Goal: Information Seeking & Learning: Learn about a topic

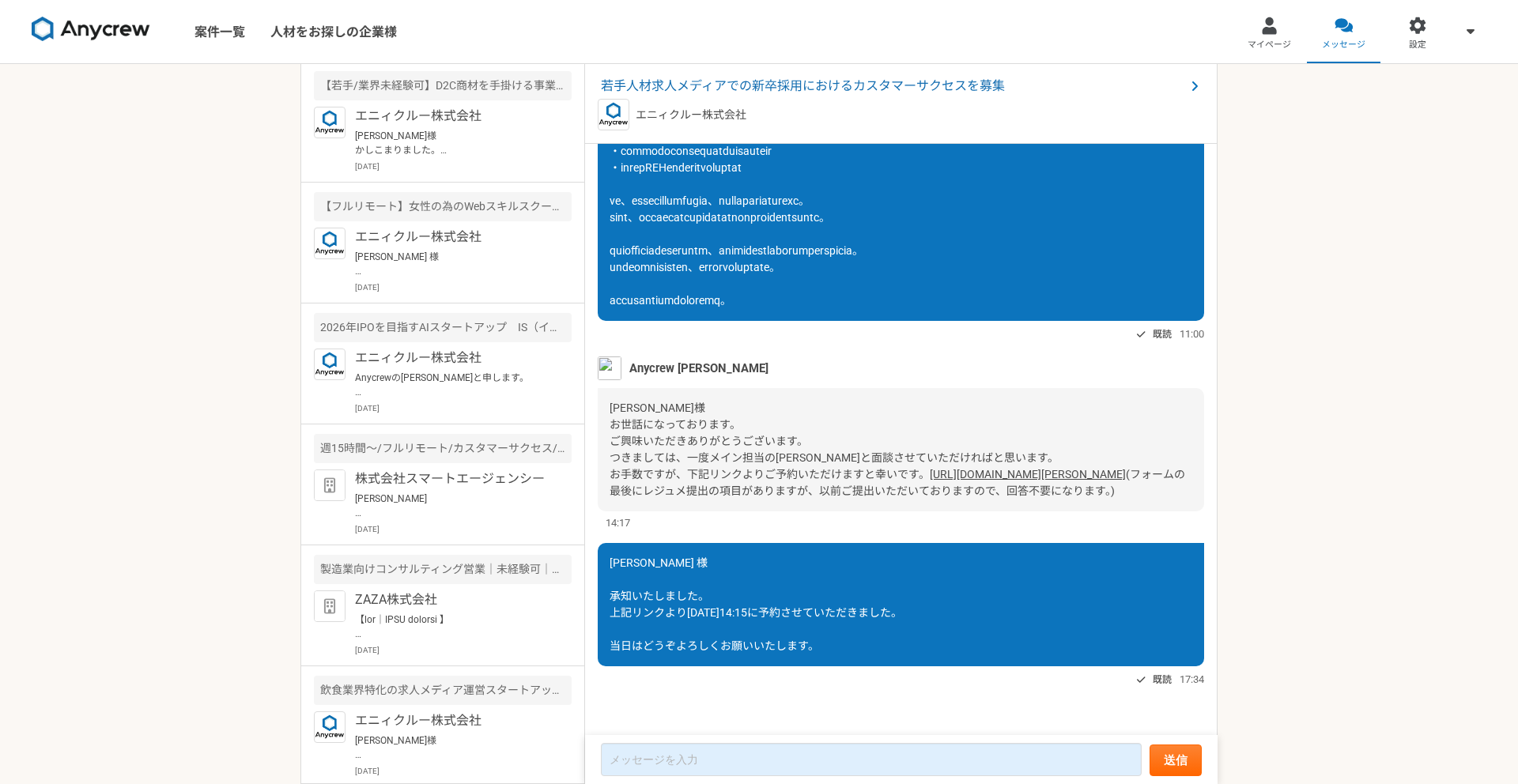
scroll to position [181, 0]
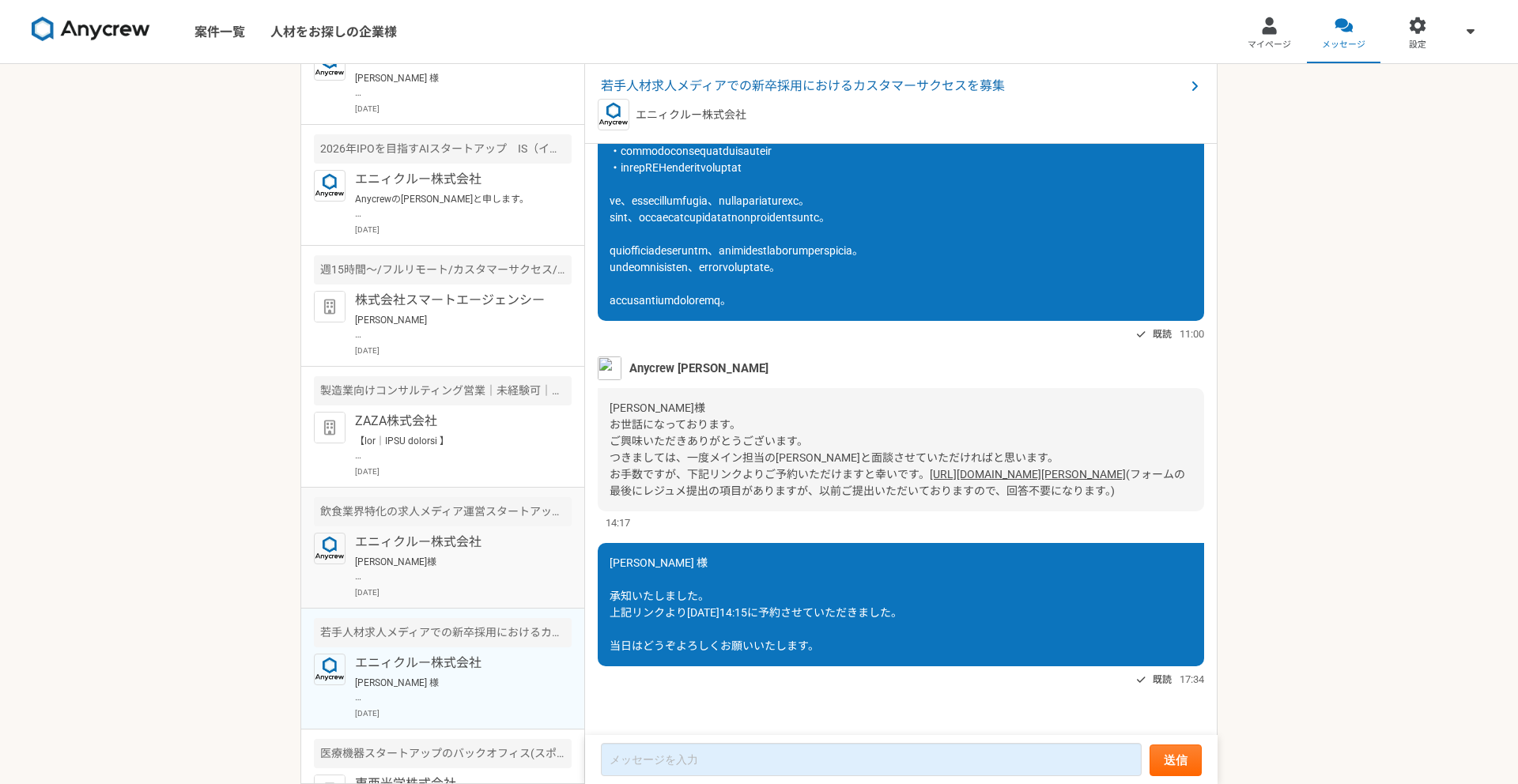
click at [479, 558] on p "[PERSON_NAME]様 お世話になっております。[PERSON_NAME]です。 ご連絡ありがとうございます。 採用要件の変更について承知いたしました。…" at bounding box center [452, 569] width 195 height 29
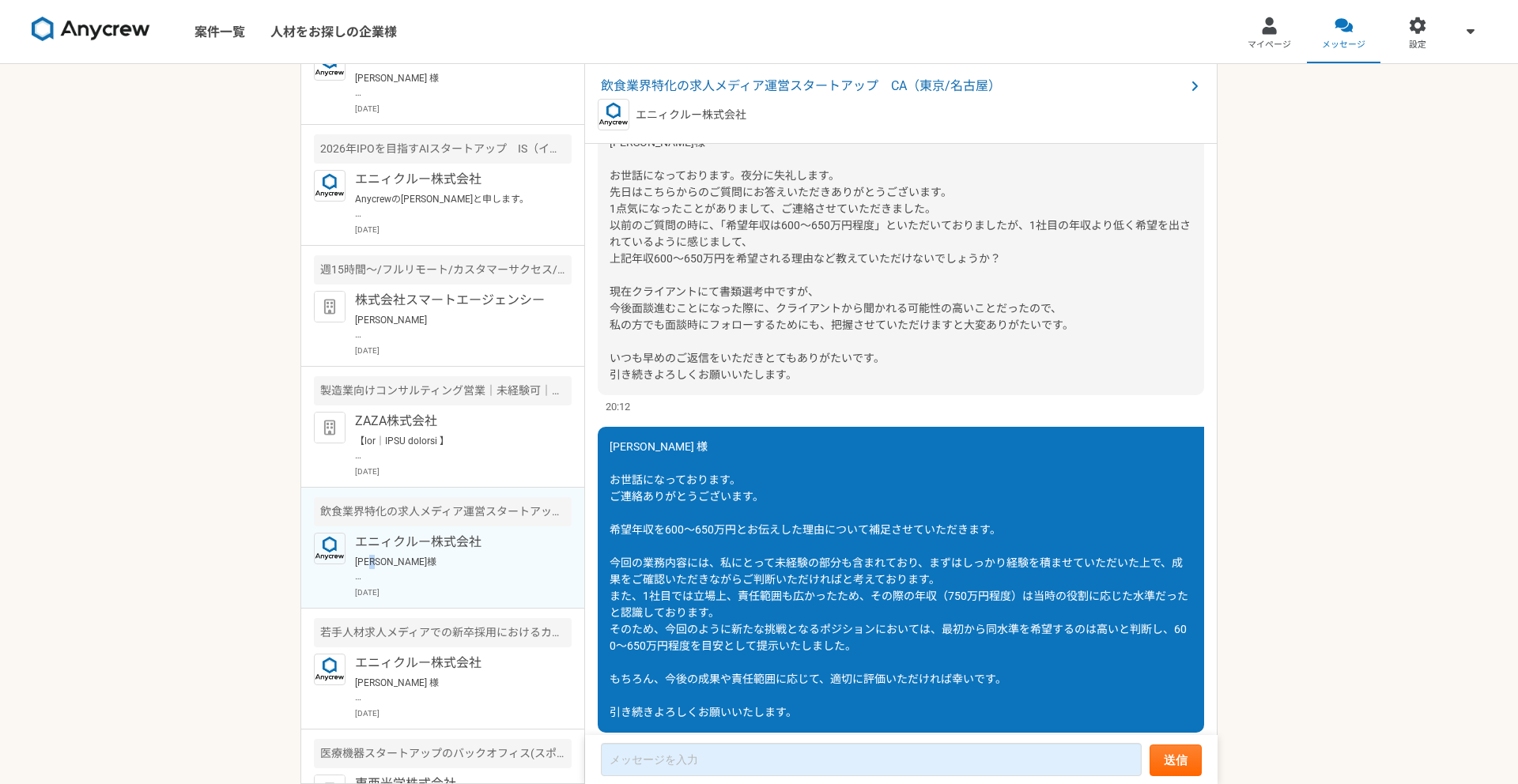
click at [479, 558] on p "[PERSON_NAME]様 お世話になっております。[PERSON_NAME]です。 ご連絡ありがとうございます。 採用要件の変更について承知いたしました。…" at bounding box center [452, 569] width 195 height 29
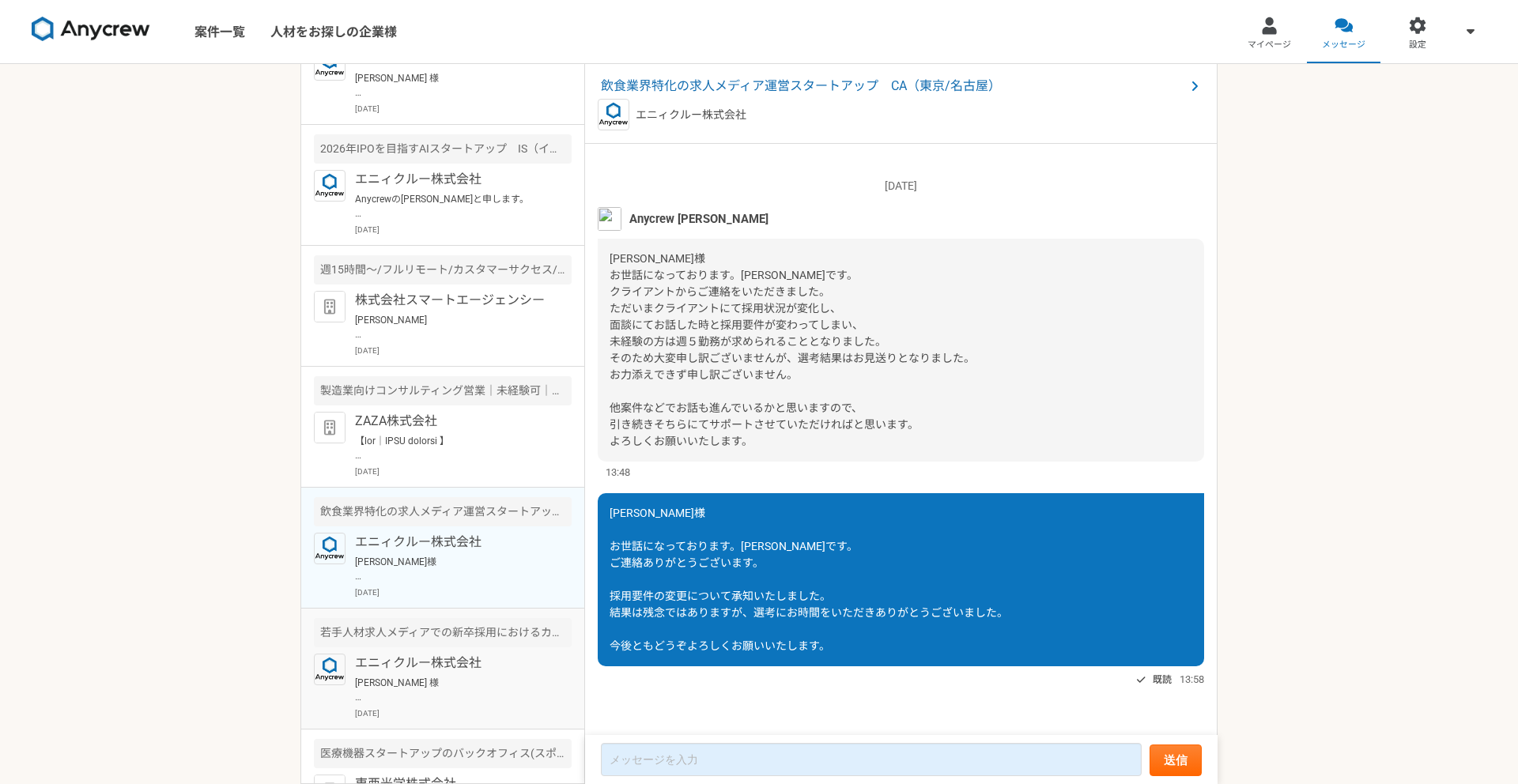
click at [476, 663] on p "エニィクルー株式会社" at bounding box center [452, 663] width 195 height 19
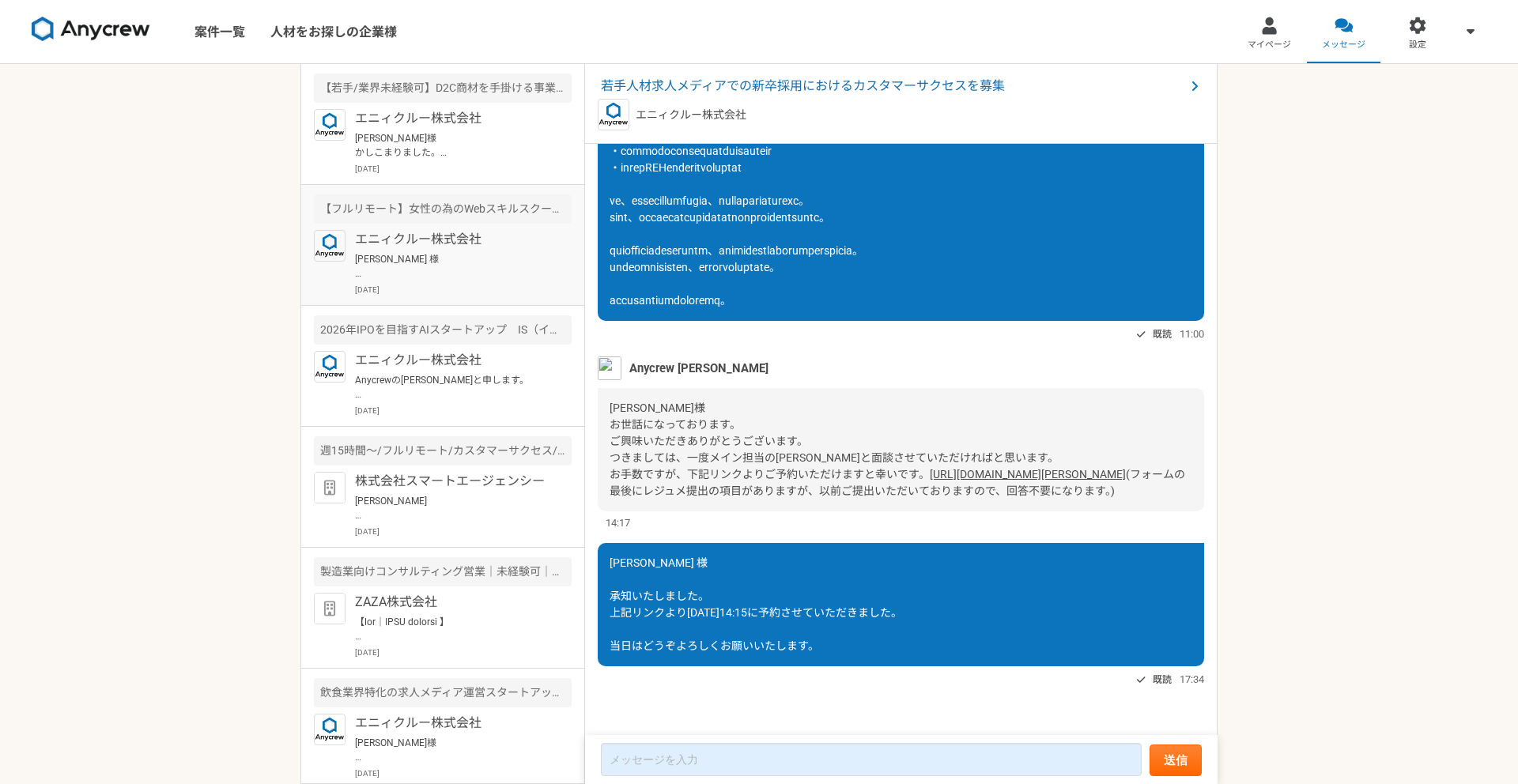
click at [449, 272] on p "[PERSON_NAME] 様 お世話になっております。 ご連絡遅くなり申し訳ありません。 ご回答ありがとうございます。 上記URLより[DATE]12:00…" at bounding box center [452, 266] width 195 height 29
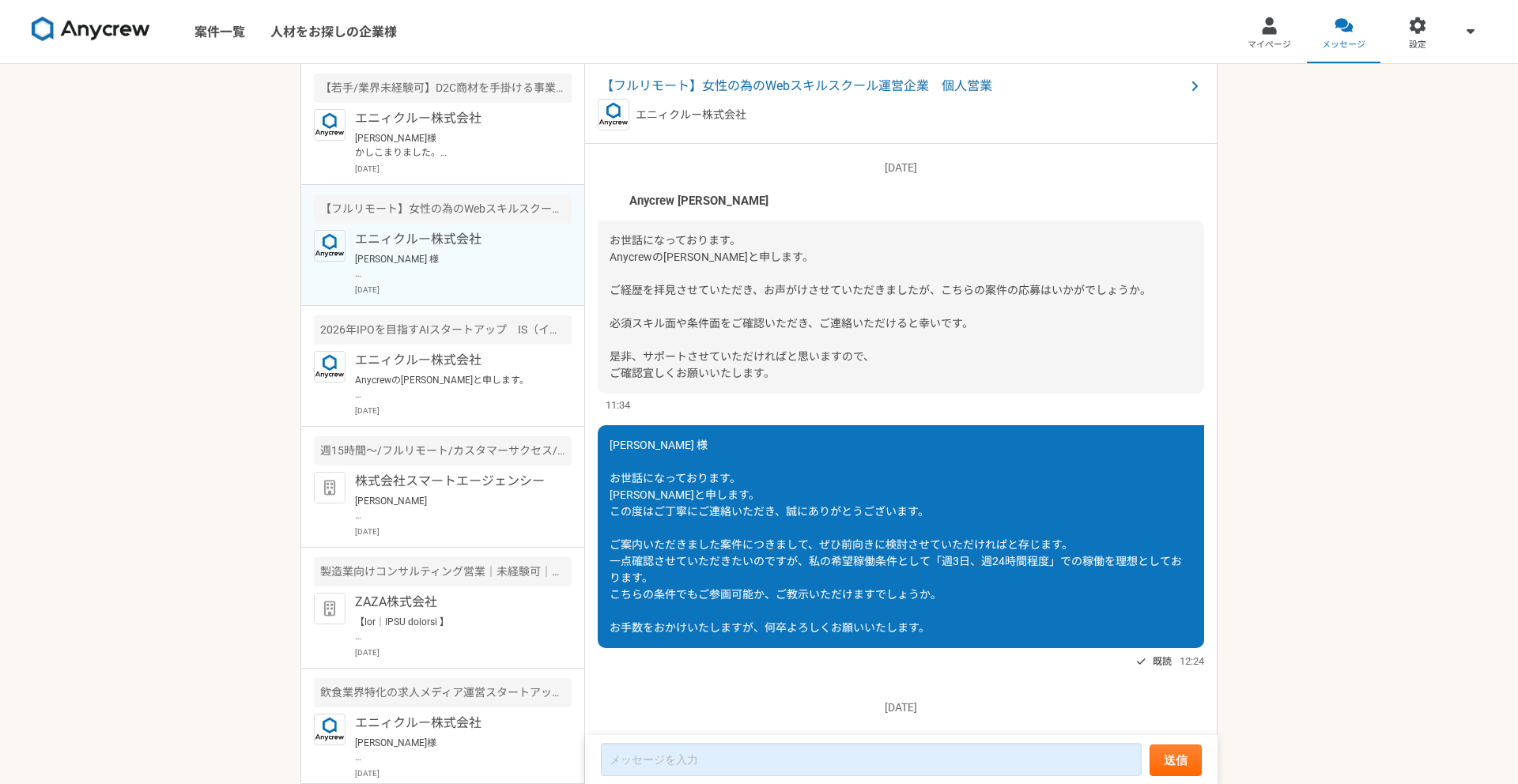
scroll to position [550, 0]
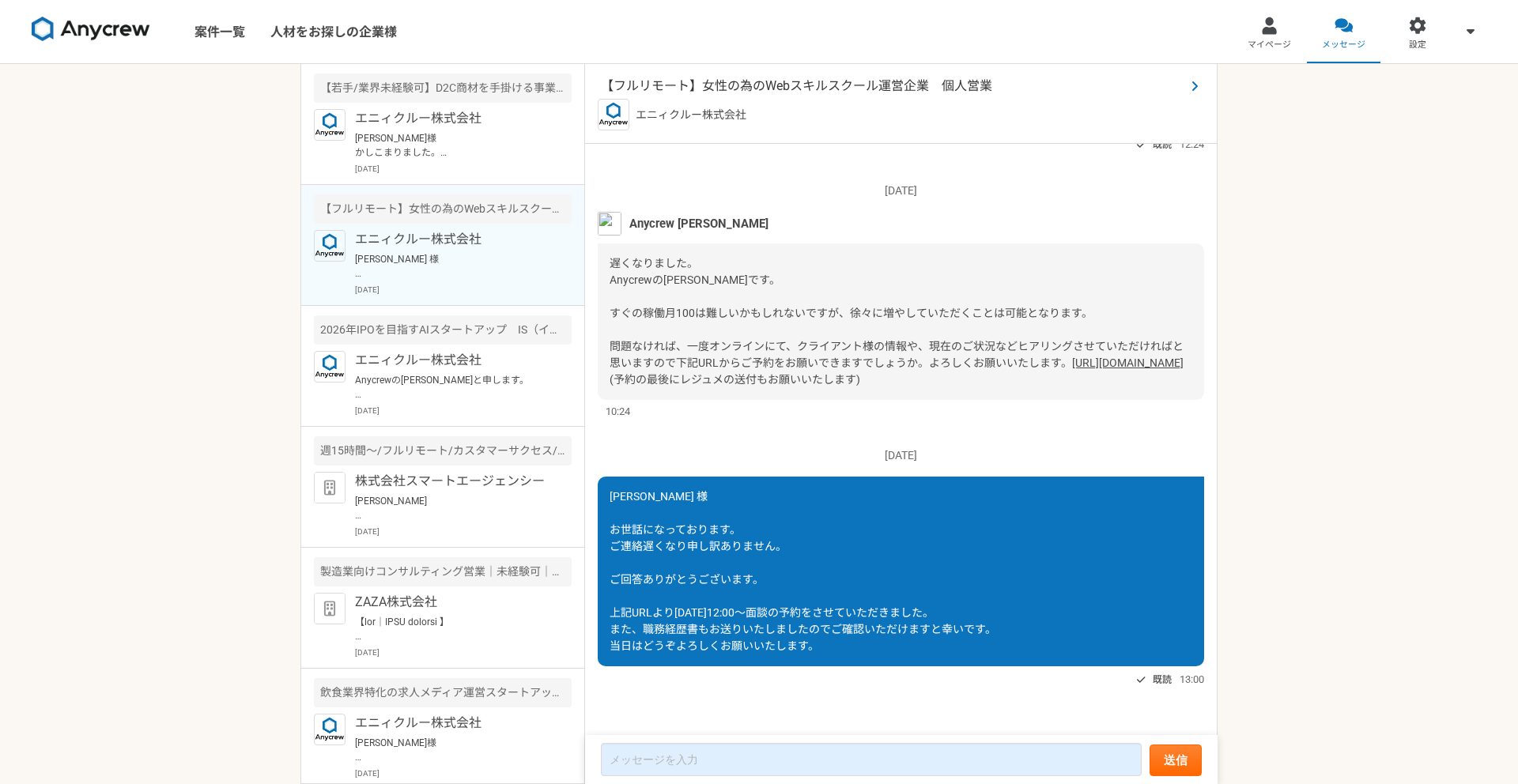
click at [803, 83] on span "【フルリモート】女性の為のWebスキルスクール運営企業　個人営業" at bounding box center [893, 86] width 584 height 19
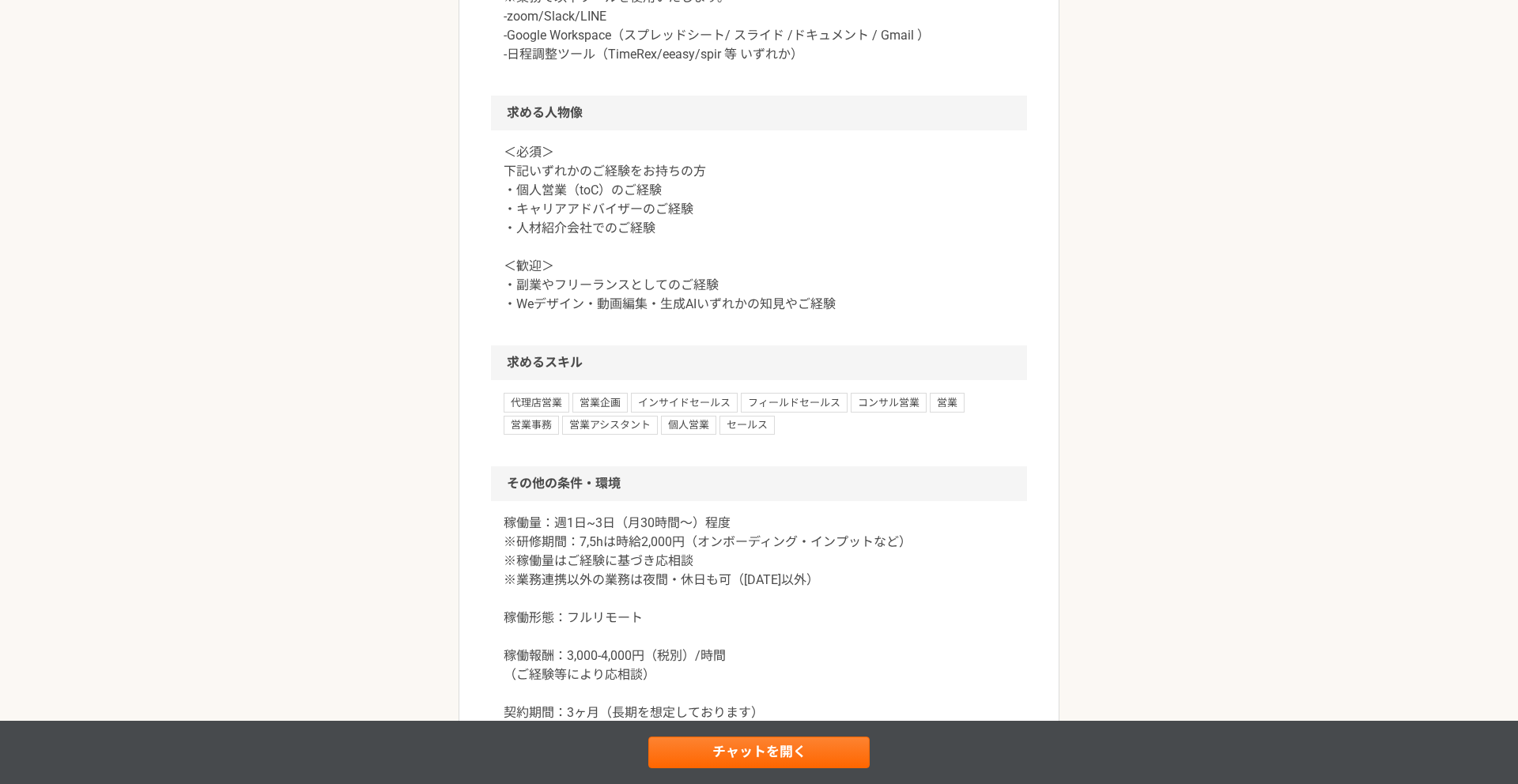
scroll to position [1422, 0]
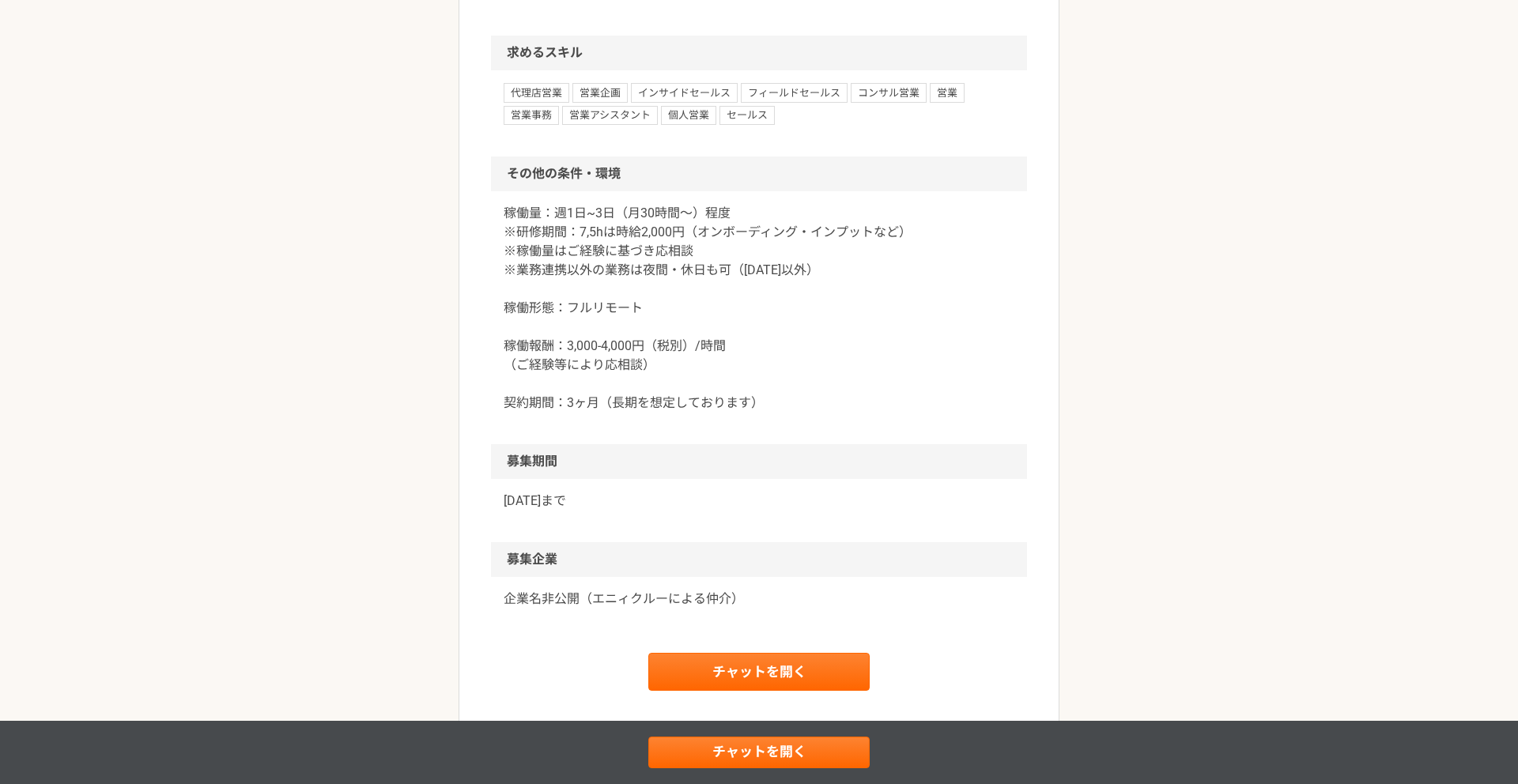
click at [724, 214] on p "稼働量：週1日~3日（月30時間〜）程度 ※研修期間：7,5hは時給2,000円（オンボーディング・インプットなど） ※稼働量はご経験に基づき応相談 ※業務連…" at bounding box center [759, 309] width 511 height 209
click at [703, 283] on p "稼働量：週1日~3日（月30時間〜）程度 ※研修期間：7,5hは時給2,000円（オンボーディング・インプットなど） ※稼働量はご経験に基づき応相談 ※業務連…" at bounding box center [759, 309] width 511 height 209
click at [639, 166] on h2 "その他の条件・環境" at bounding box center [759, 174] width 536 height 35
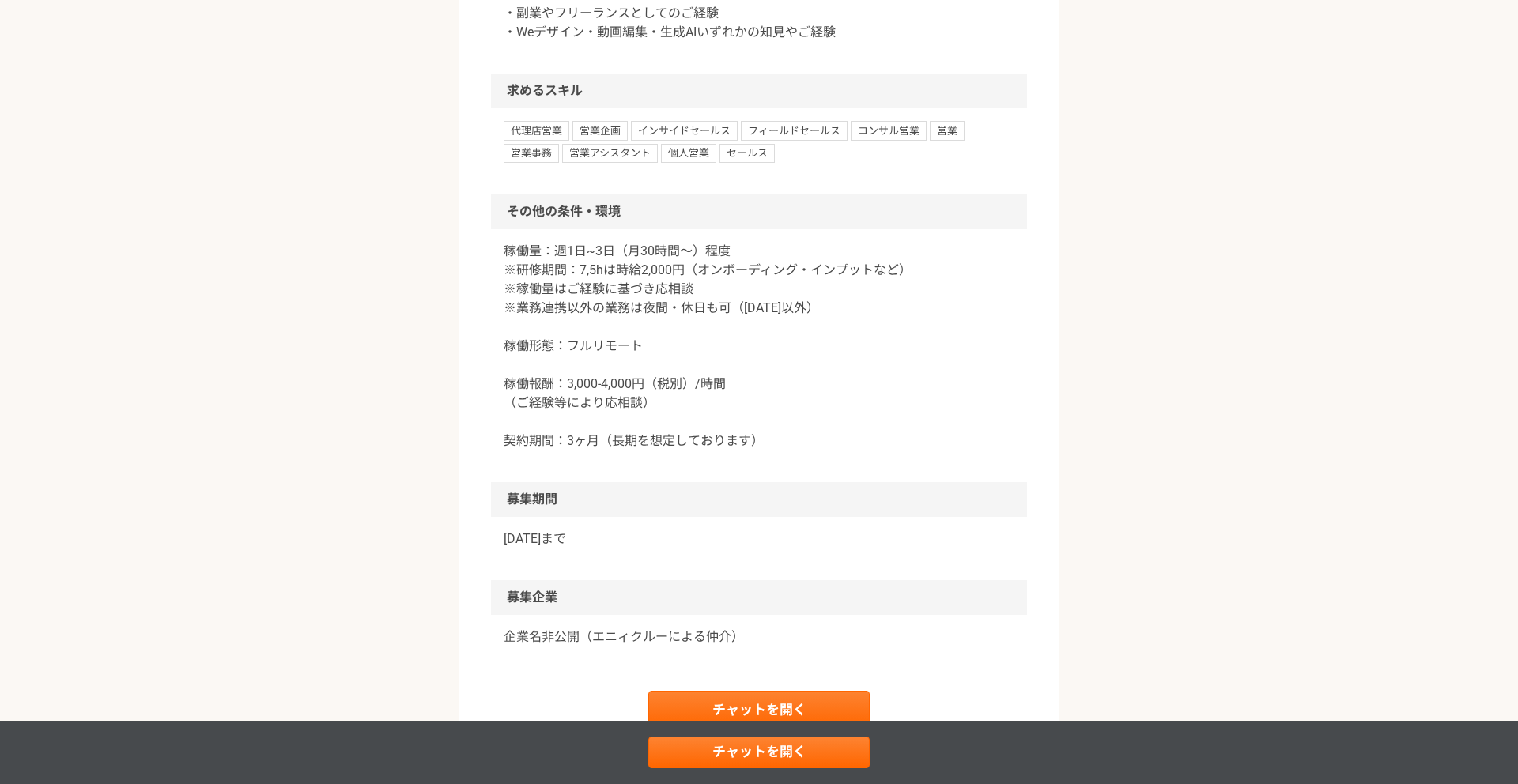
scroll to position [1437, 0]
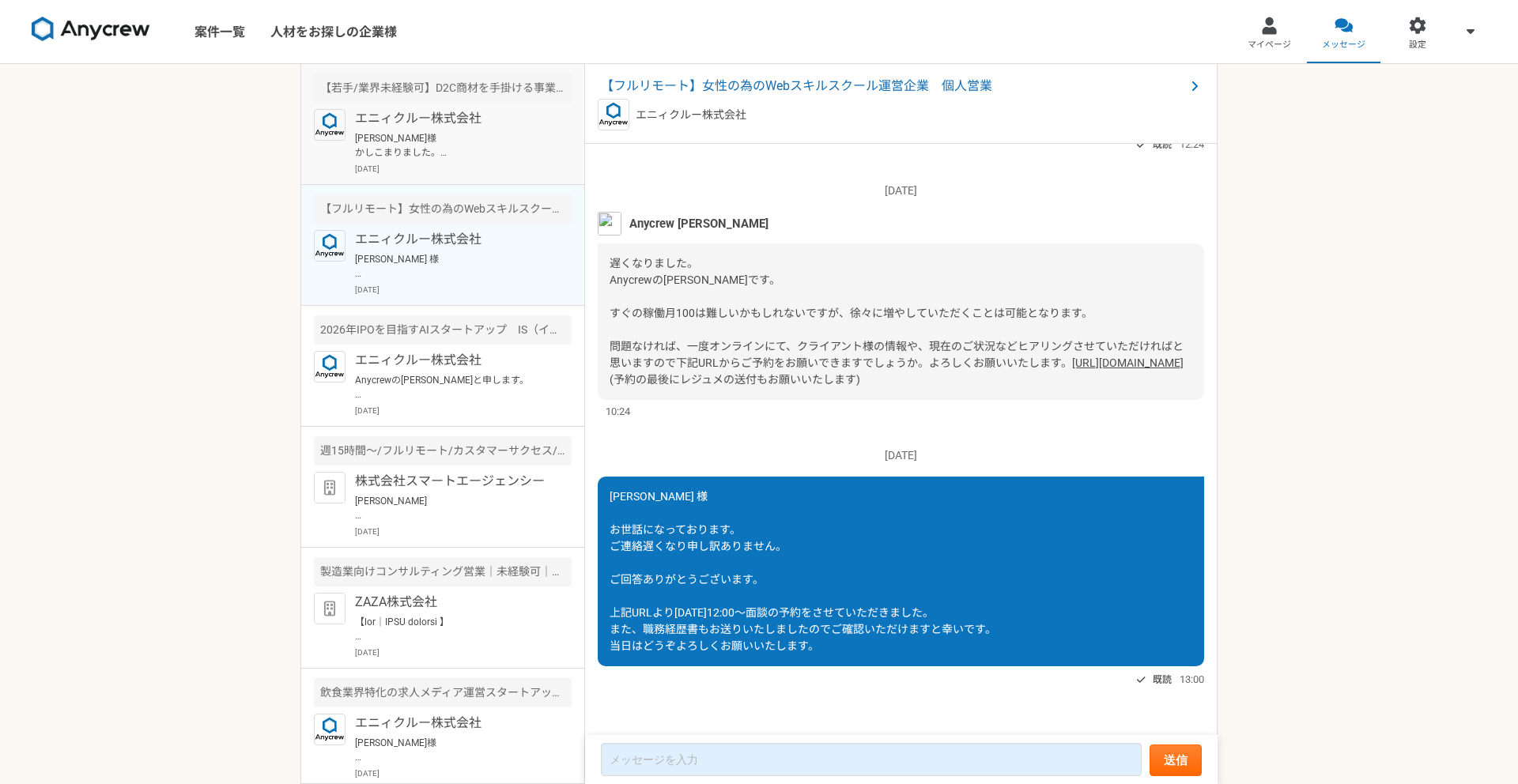
click at [490, 166] on p "[DATE]" at bounding box center [463, 168] width 217 height 12
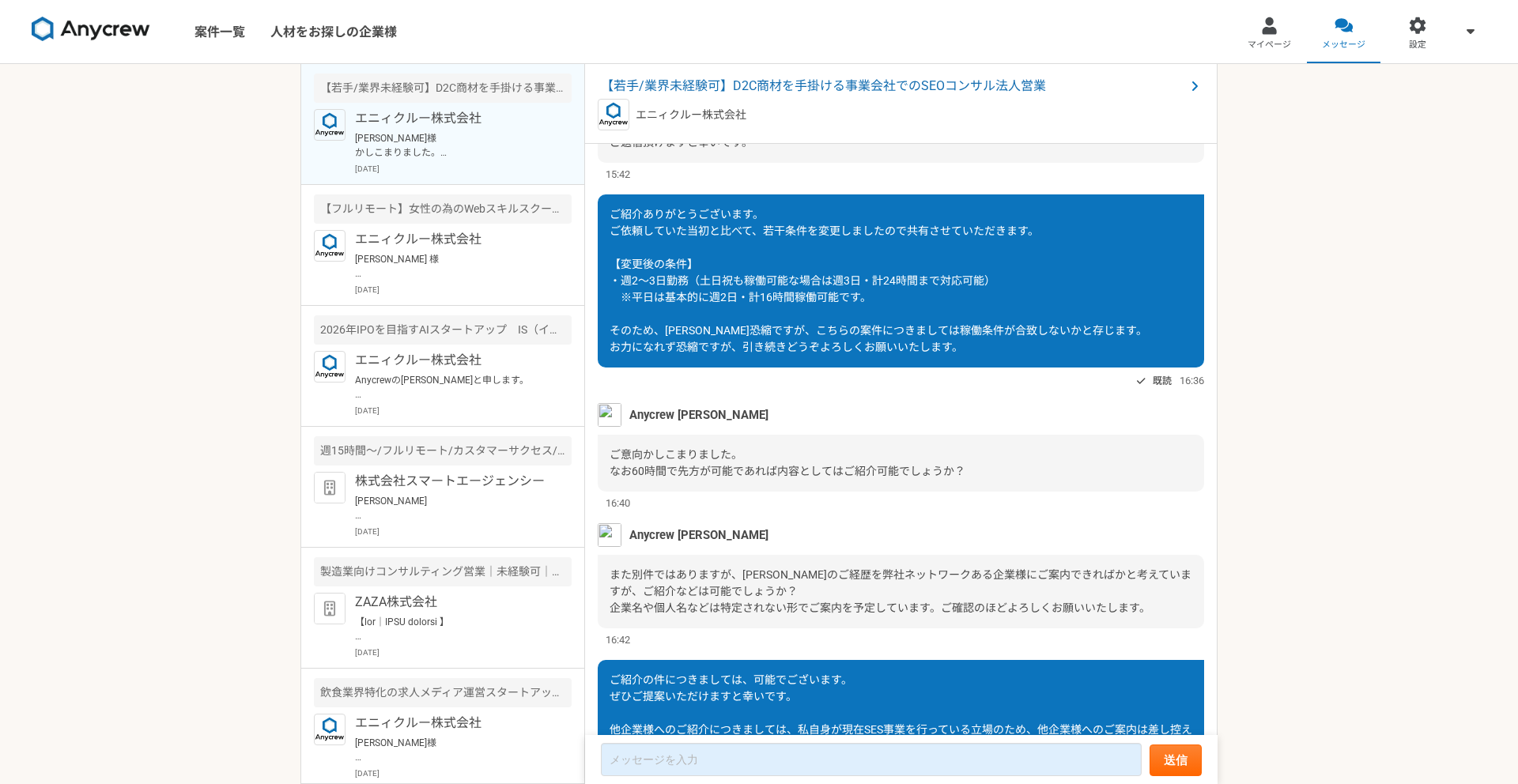
scroll to position [157, 0]
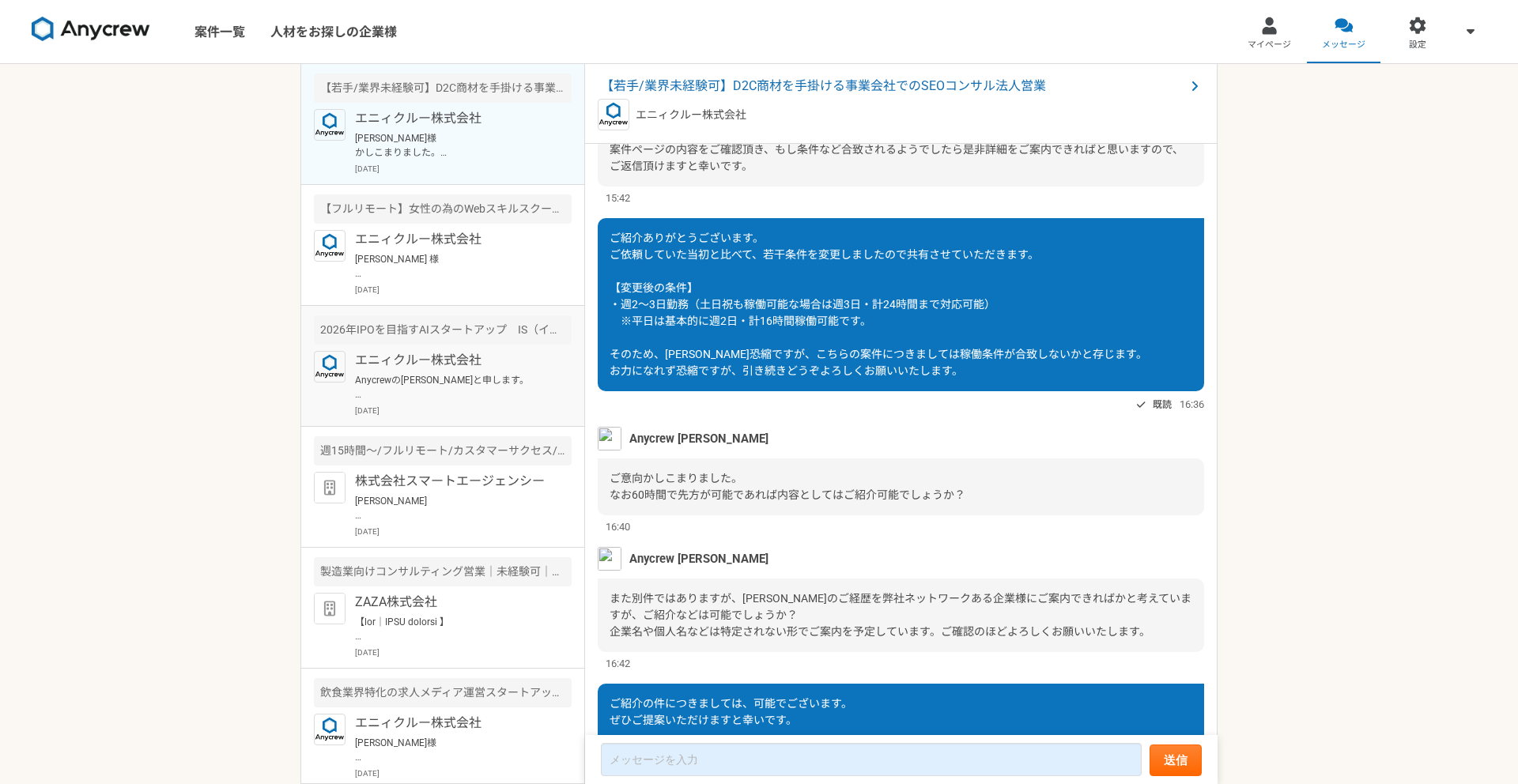
click at [444, 357] on p "エニィクルー株式会社" at bounding box center [452, 360] width 195 height 19
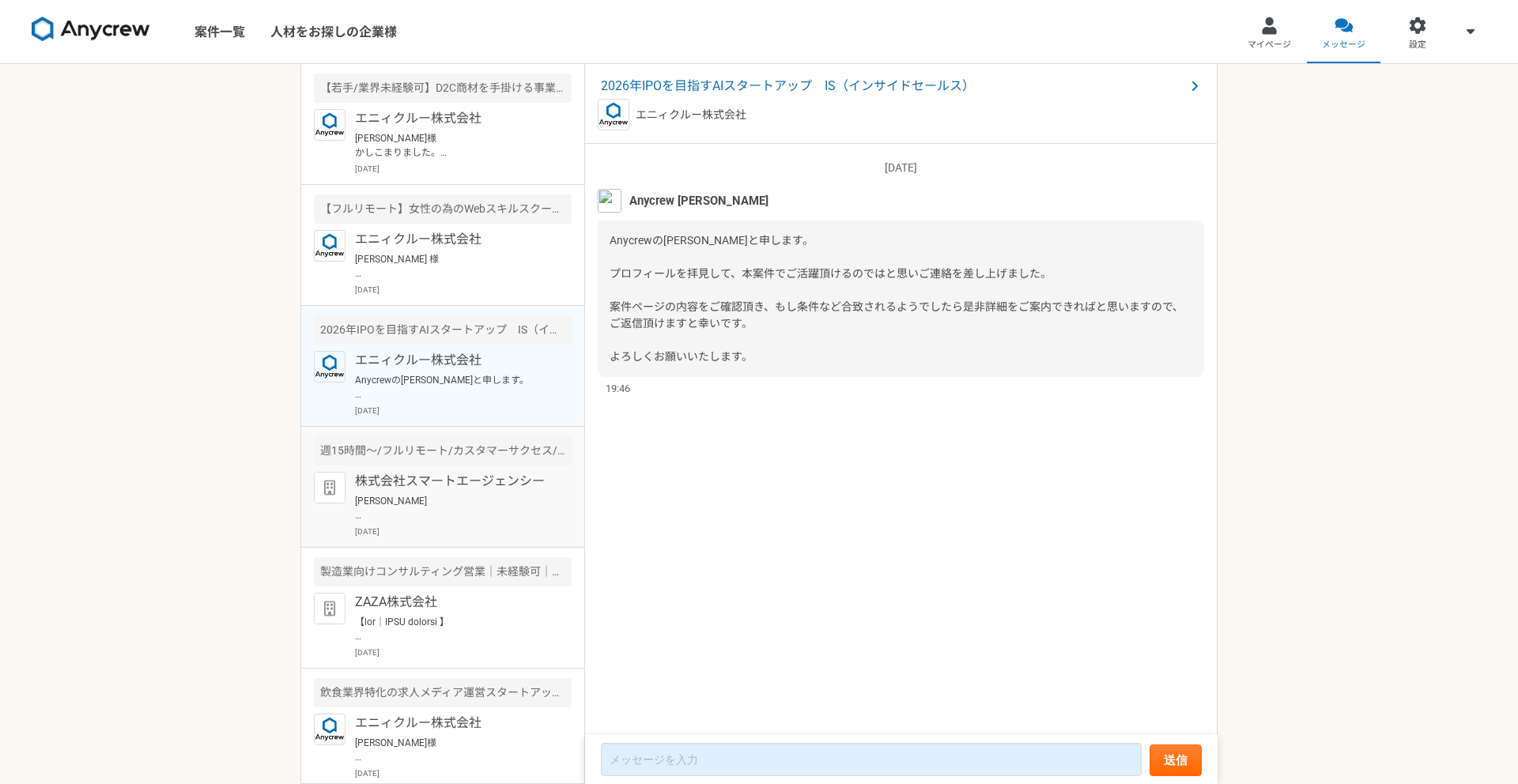
click at [471, 491] on div "株式会社スマートエージェンシー [PERSON_NAME] ご連絡遅くなり申し訳ございません。 [PERSON_NAME]です。 ご連絡ありがとうございます。…" at bounding box center [463, 505] width 217 height 65
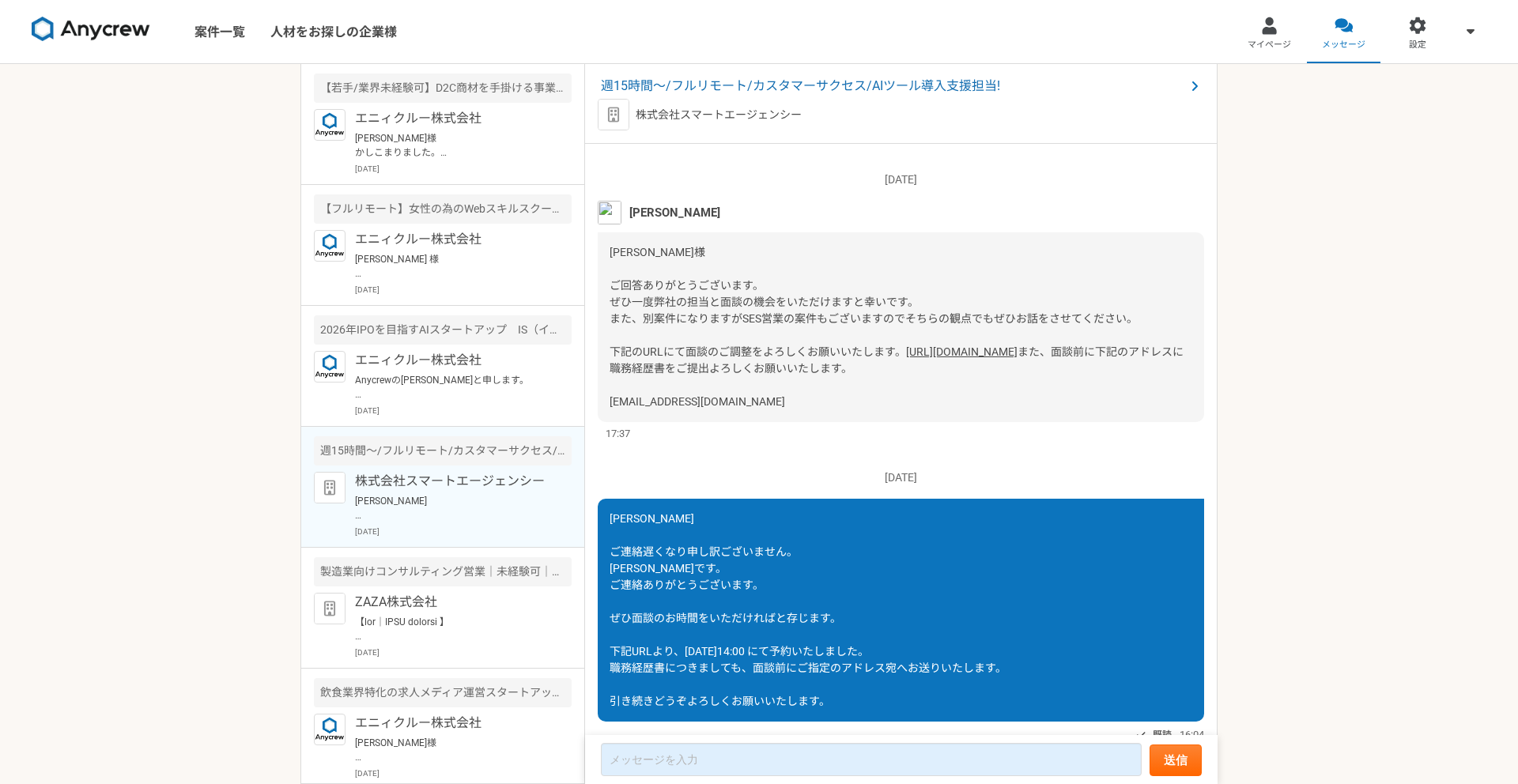
scroll to position [127, 0]
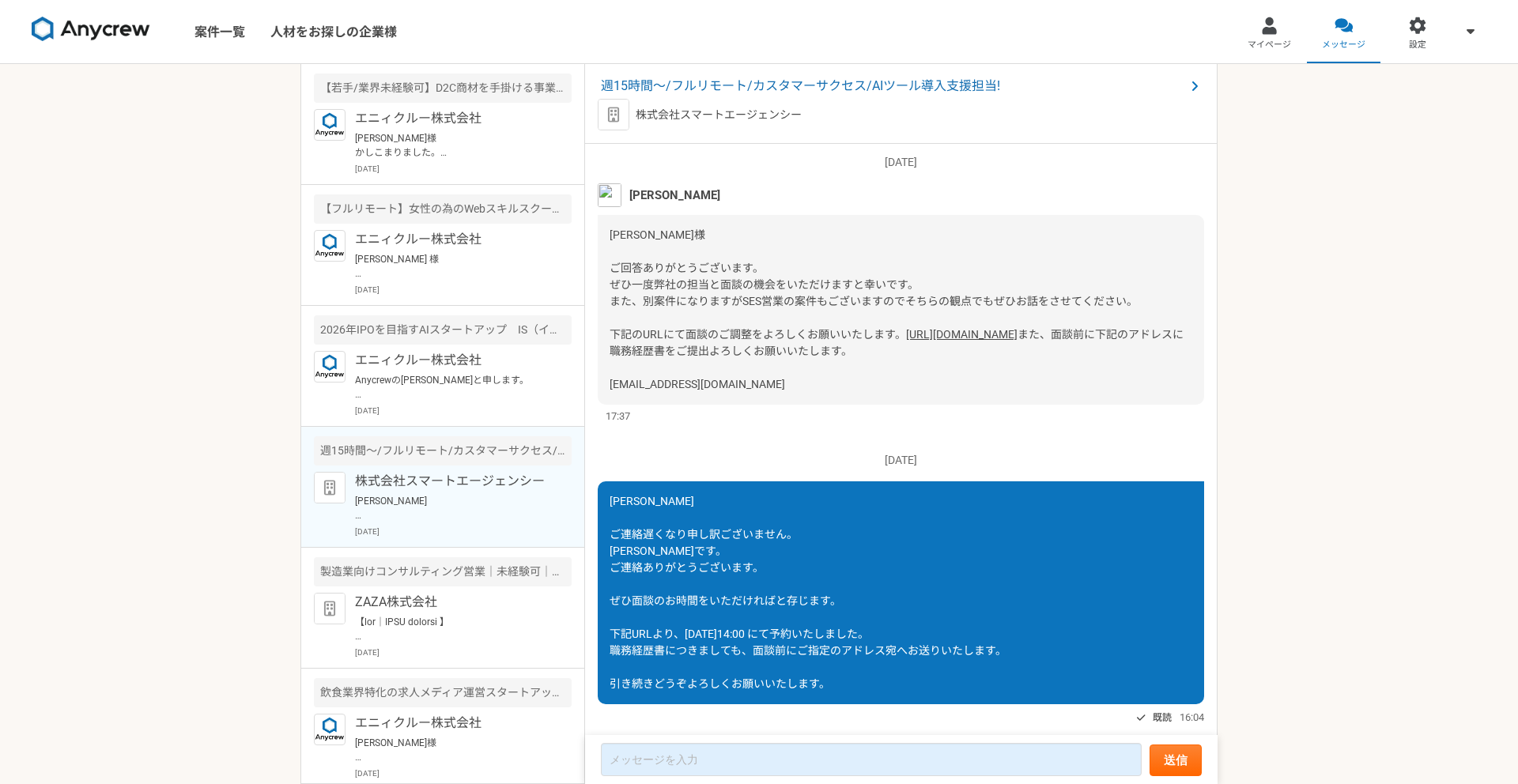
click at [652, 174] on div "[DATE] [PERSON_NAME] [PERSON_NAME]様 ご回答ありがとうございます。 ぜひ一度弊社の担当と面談の機会をいただけますと幸いです。…" at bounding box center [901, 281] width 606 height 286
click at [698, 295] on span "[PERSON_NAME]様 ご回答ありがとうございます。 ぜひ一度弊社の担当と面談の機会をいただけますと幸いです。 また、別案件になりますがSES営業の案件…" at bounding box center [873, 284] width 528 height 112
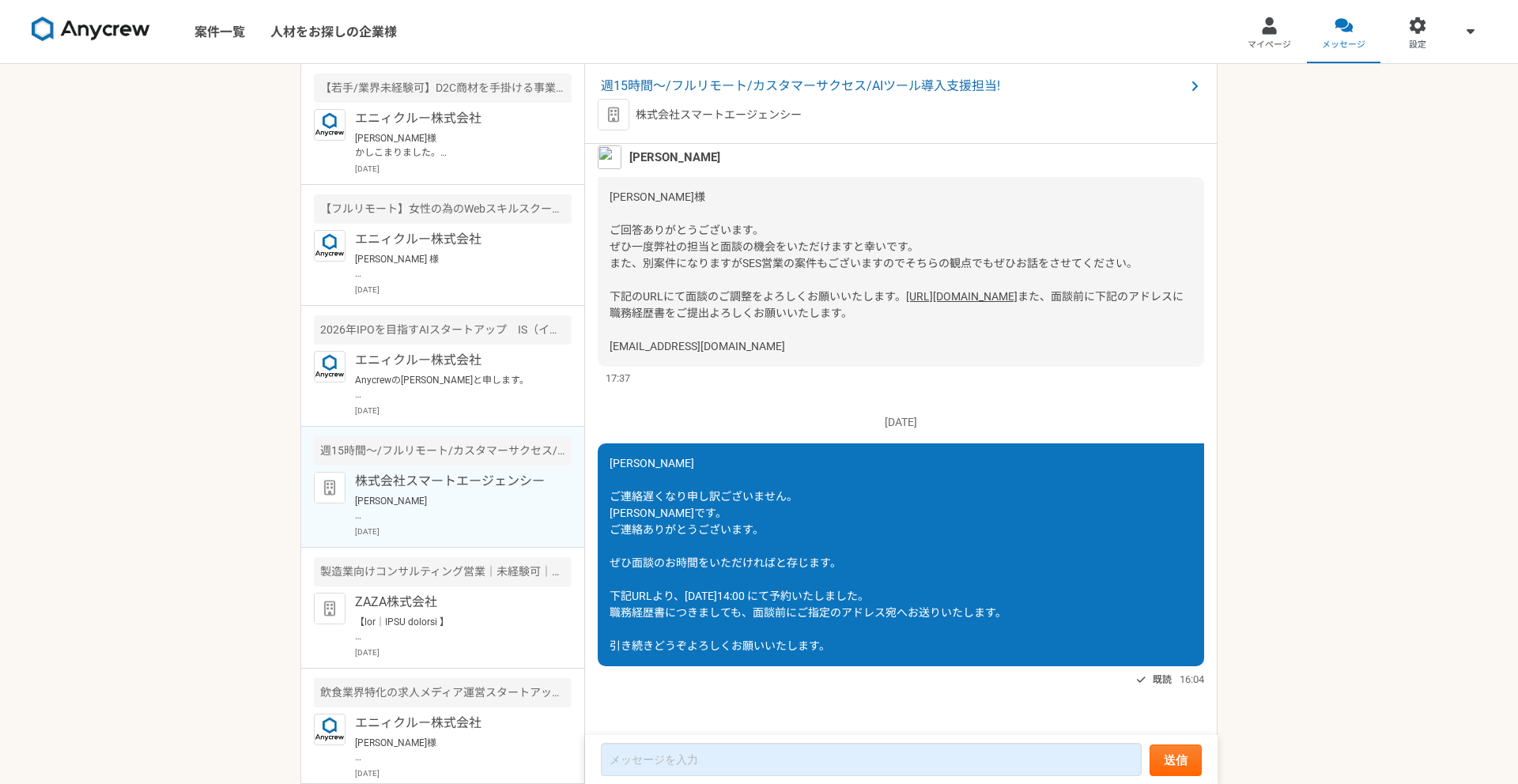
scroll to position [195, 0]
click at [704, 243] on div "[PERSON_NAME]様 ご回答ありがとうございます。 ぜひ一度弊社の担当と面談の機会をいただけますと幸いです。 また、別案件になりますがSES営業の案件…" at bounding box center [901, 272] width 606 height 190
click at [753, 341] on span "また、面談前に下記のアドレスに職務経歴書をご提出よろしくお願いいたします。 [EMAIL_ADDRESS][DOMAIN_NAME]" at bounding box center [896, 321] width 574 height 62
click at [715, 357] on div "[PERSON_NAME]様 ご回答ありがとうございます。 ぜひ一度弊社の担当と面談の機会をいただけますと幸いです。 また、別案件になりますがSES営業の案件…" at bounding box center [901, 272] width 606 height 190
click at [702, 319] on span "また、面談前に下記のアドレスに職務経歴書をご提出よろしくお願いいたします。 [EMAIL_ADDRESS][DOMAIN_NAME]" at bounding box center [896, 321] width 574 height 62
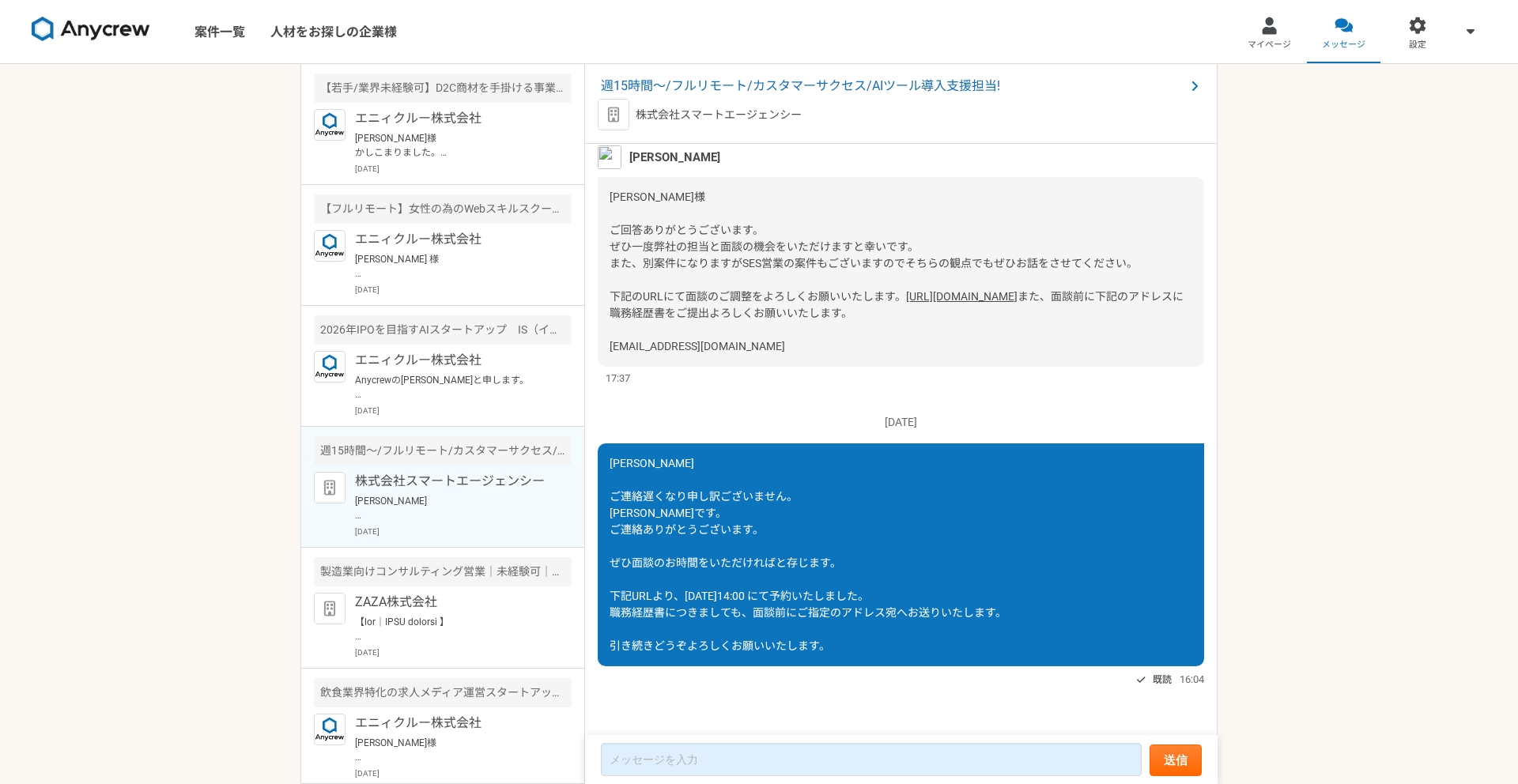
click at [680, 234] on span "[PERSON_NAME]様 ご回答ありがとうございます。 ぜひ一度弊社の担当と面談の機会をいただけますと幸いです。 また、別案件になりますがSES営業の案件…" at bounding box center [873, 246] width 528 height 112
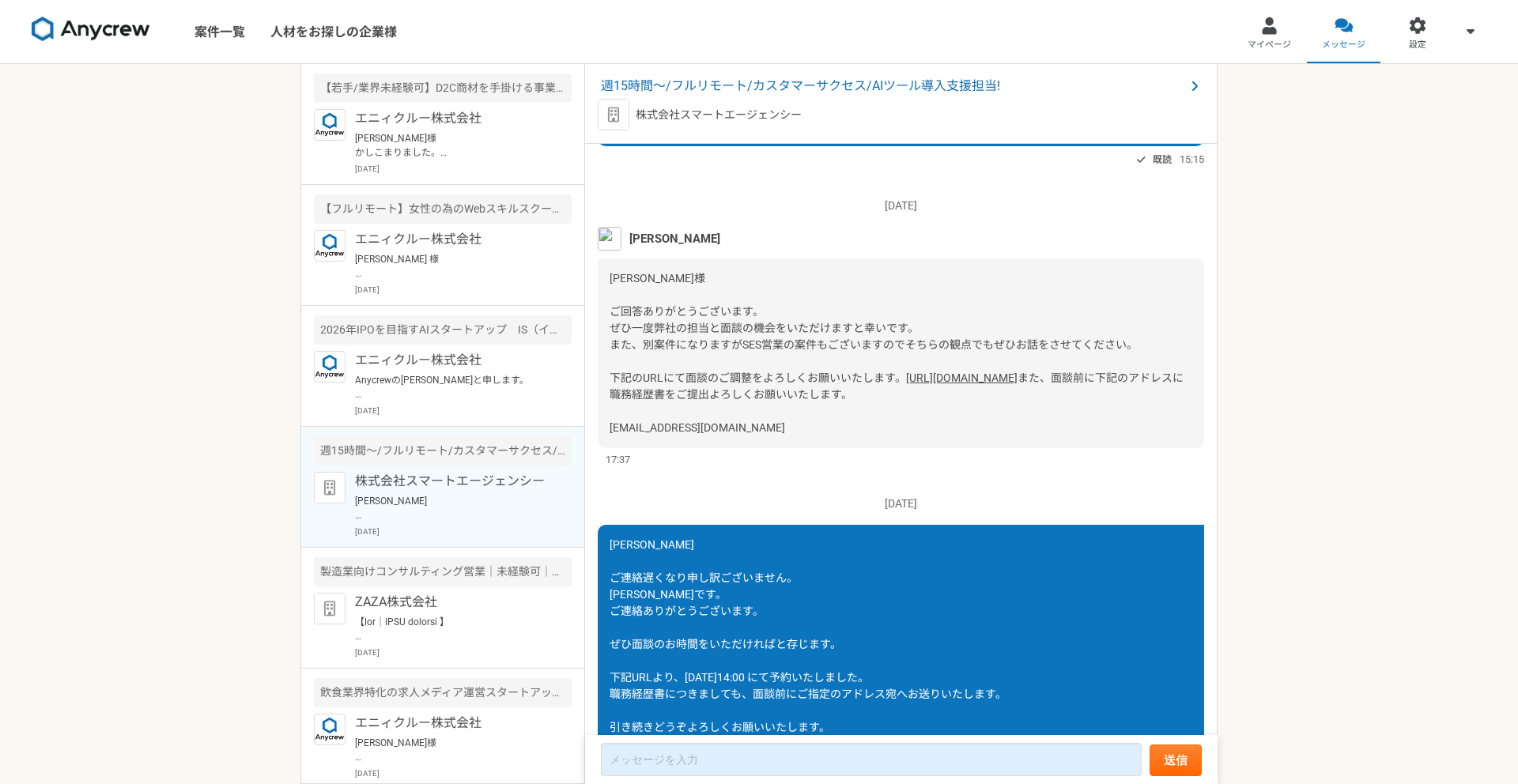
scroll to position [0, 0]
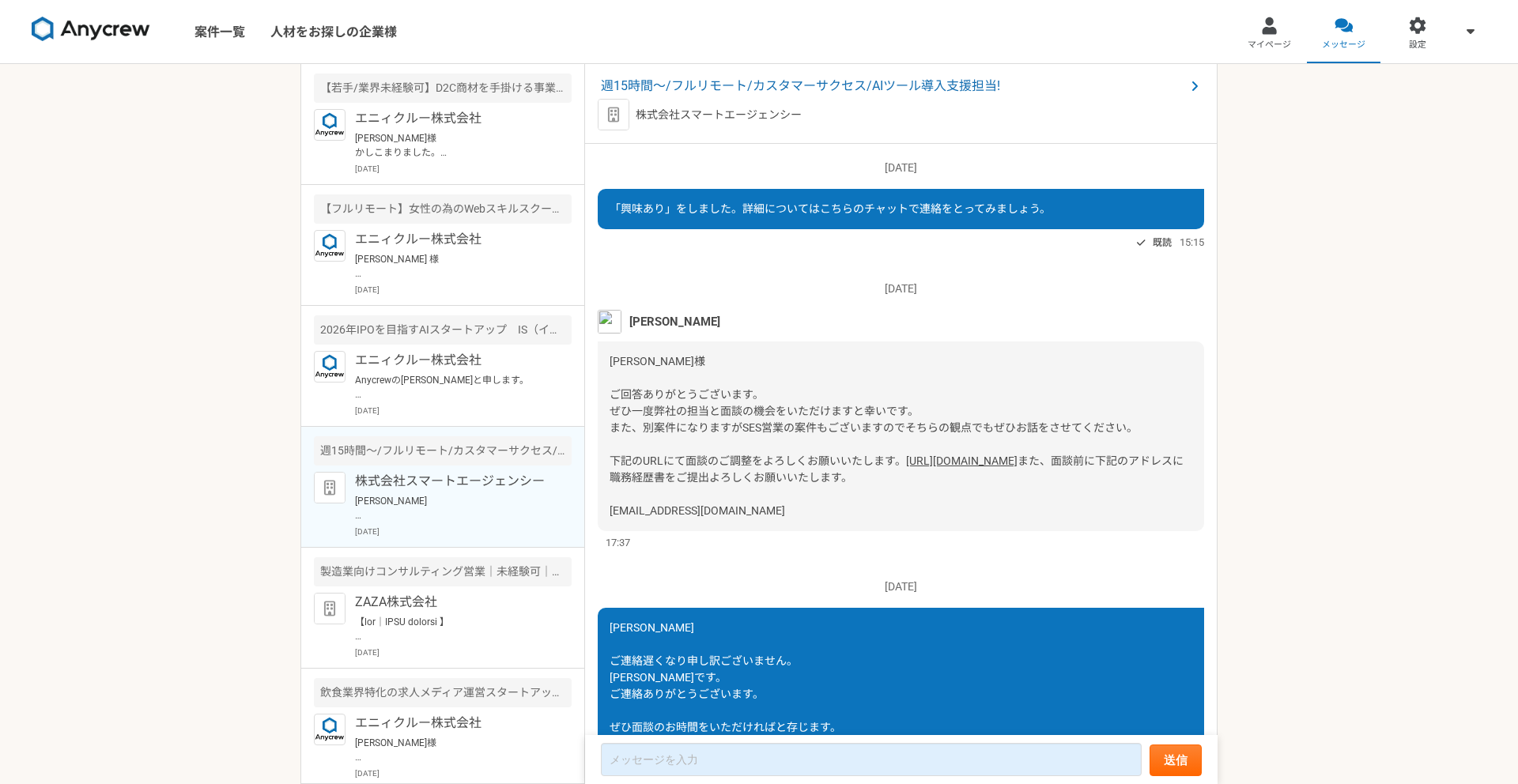
click at [729, 426] on span "[PERSON_NAME]様 ご回答ありがとうございます。 ぜひ一度弊社の担当と面談の機会をいただけますと幸いです。 また、別案件になりますがSES営業の案件…" at bounding box center [873, 411] width 528 height 112
click at [663, 82] on span "週15時間〜/フルリモート/カスタマーサクセス/AIツール導入支援担当!" at bounding box center [893, 86] width 584 height 19
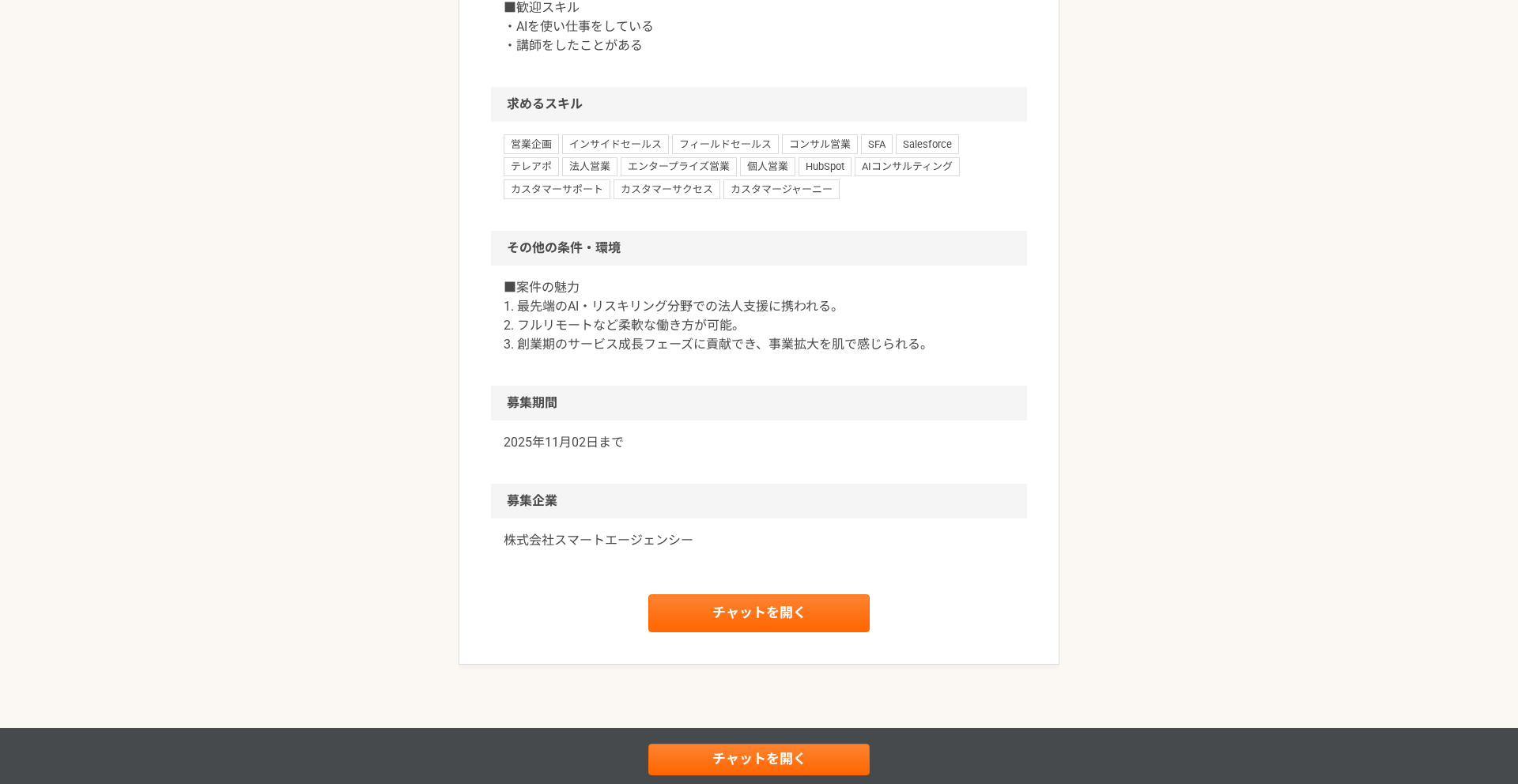
scroll to position [869, 0]
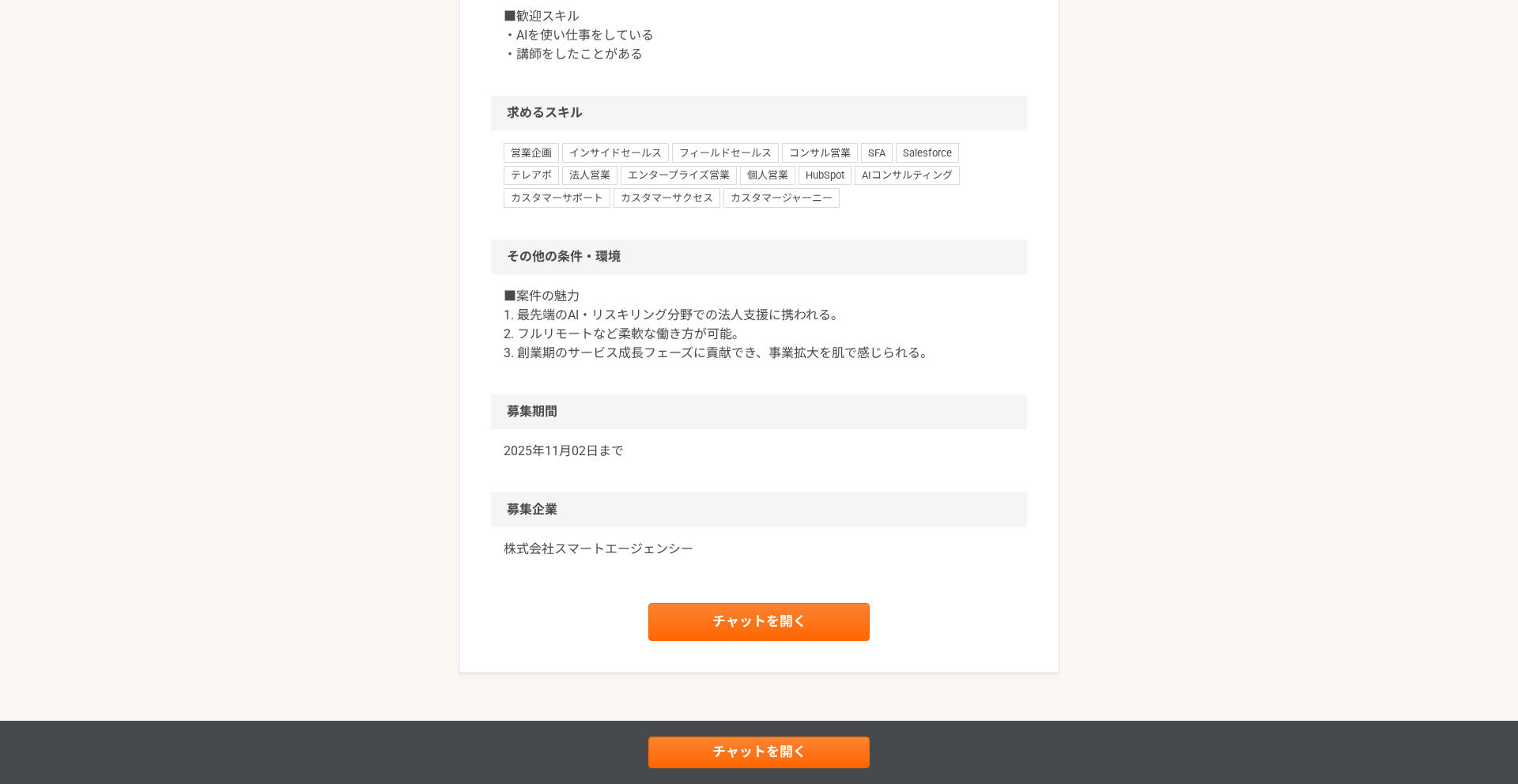
click at [608, 271] on h2 "その他の条件・環境" at bounding box center [759, 257] width 536 height 35
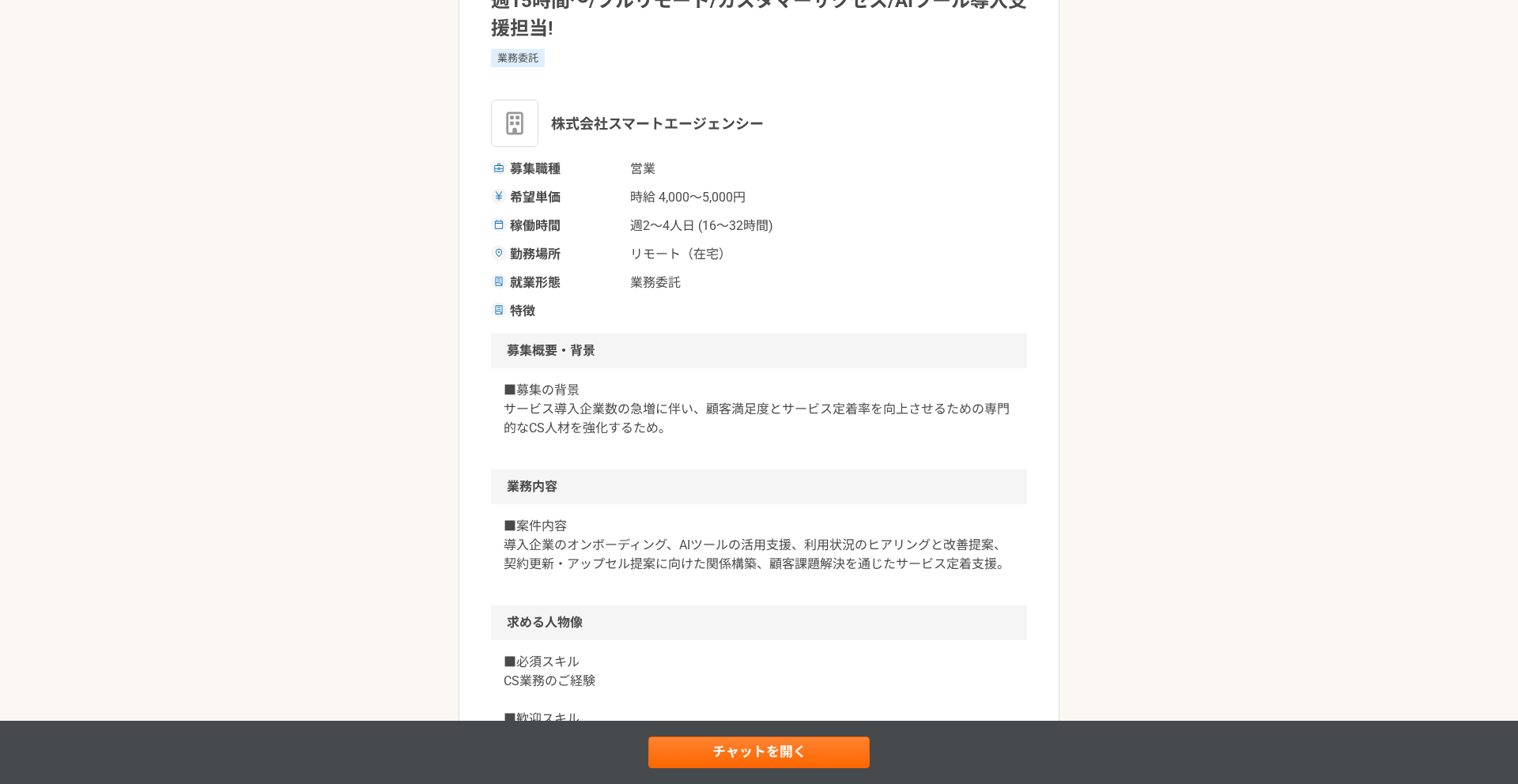
scroll to position [71, 0]
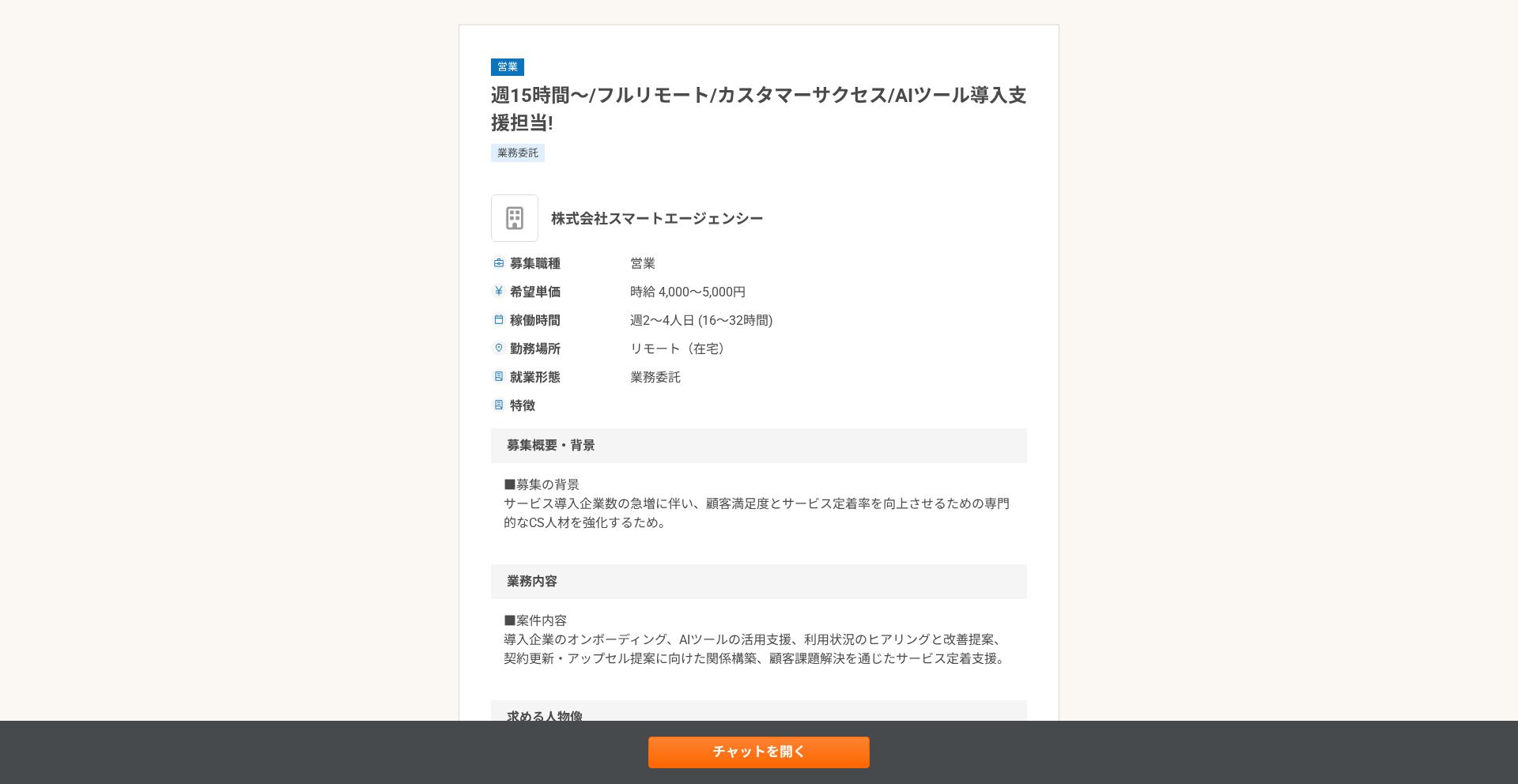
click at [652, 286] on span "時給 4,000〜5,000円" at bounding box center [709, 293] width 158 height 19
click at [656, 290] on span "時給 4,000〜5,000円" at bounding box center [709, 293] width 158 height 19
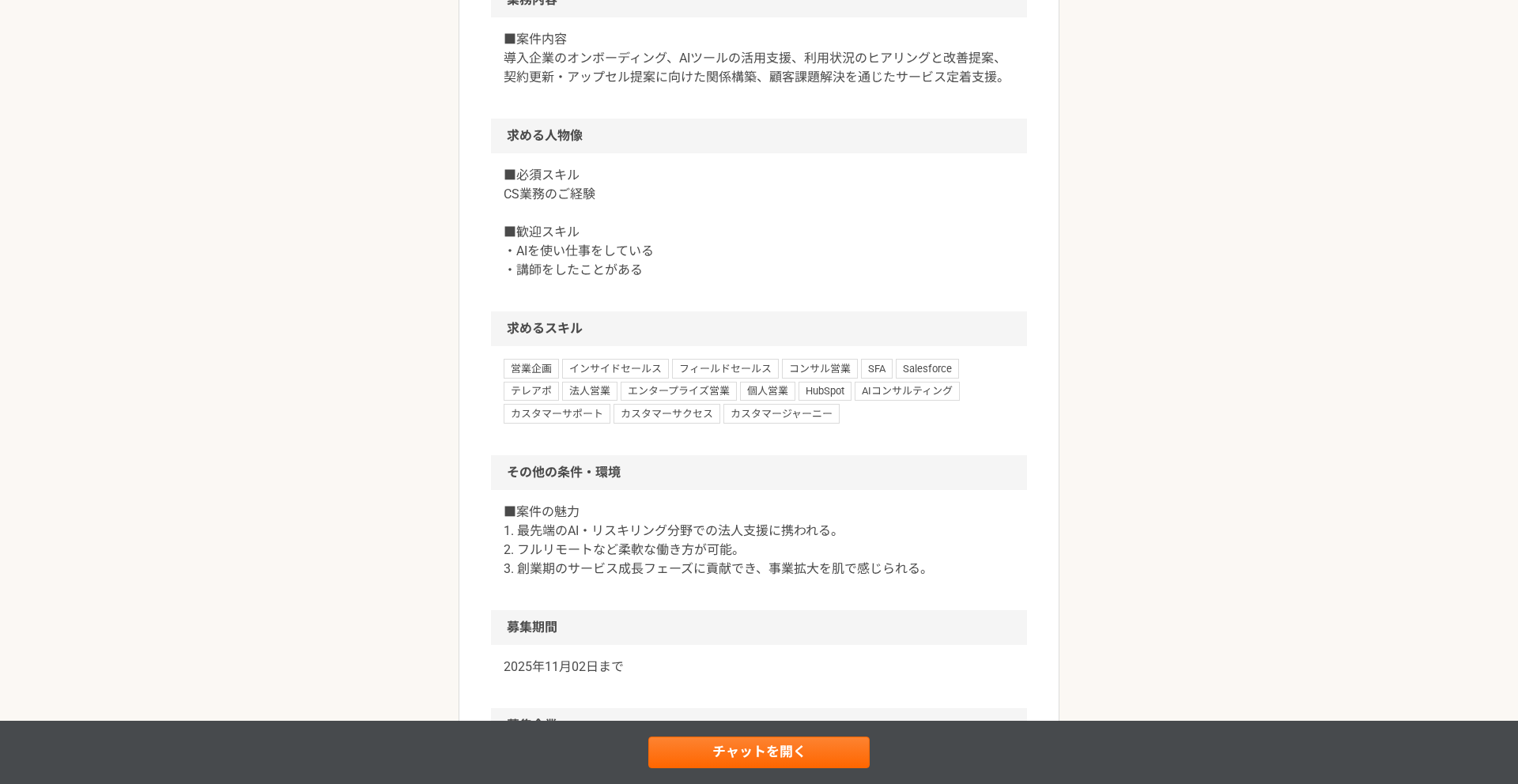
scroll to position [639, 0]
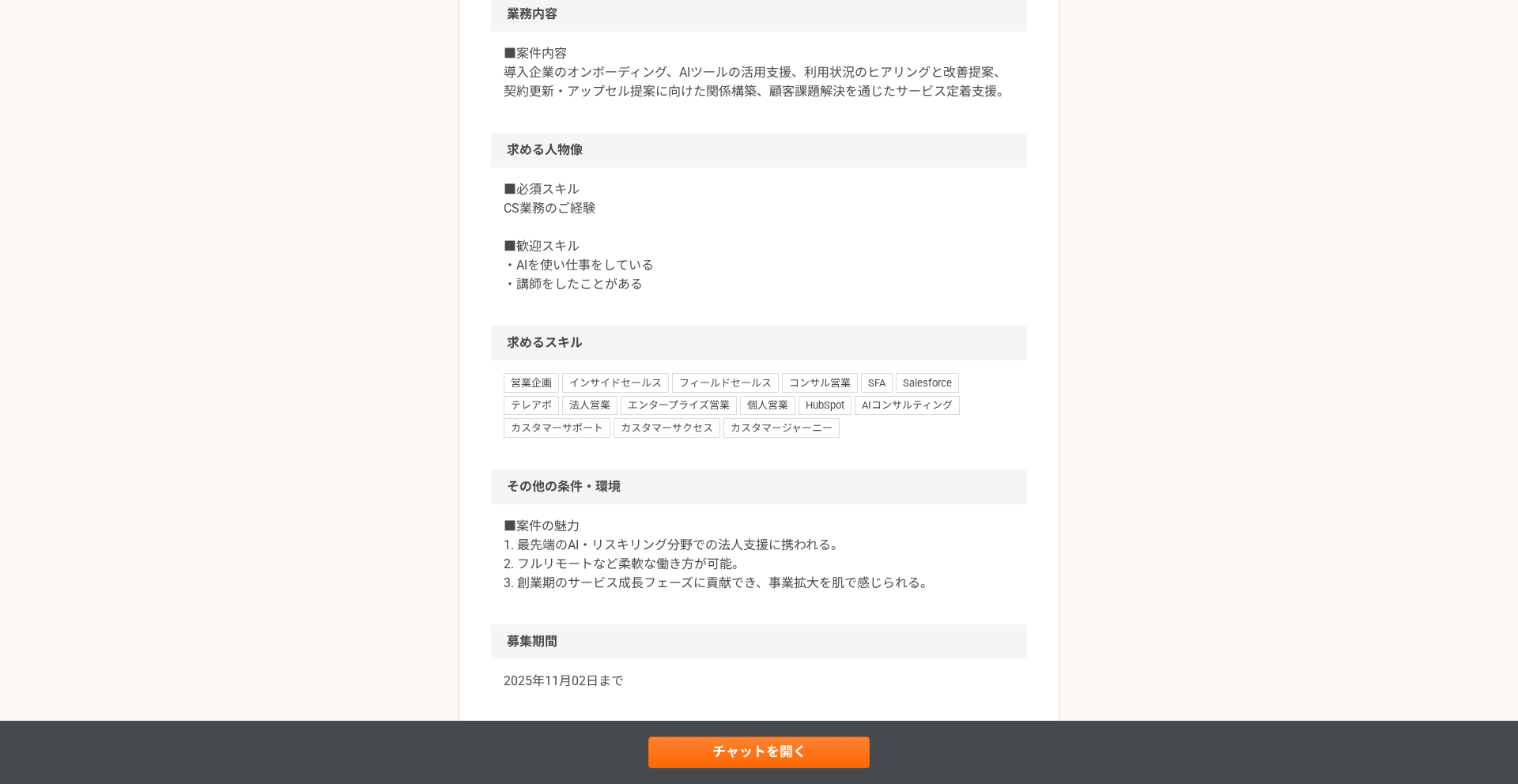
click at [774, 258] on p "■必須スキル CS業務のご経験 ■歓迎スキル ・AIを使い仕事をしている ・講師をしたことがある" at bounding box center [759, 237] width 511 height 114
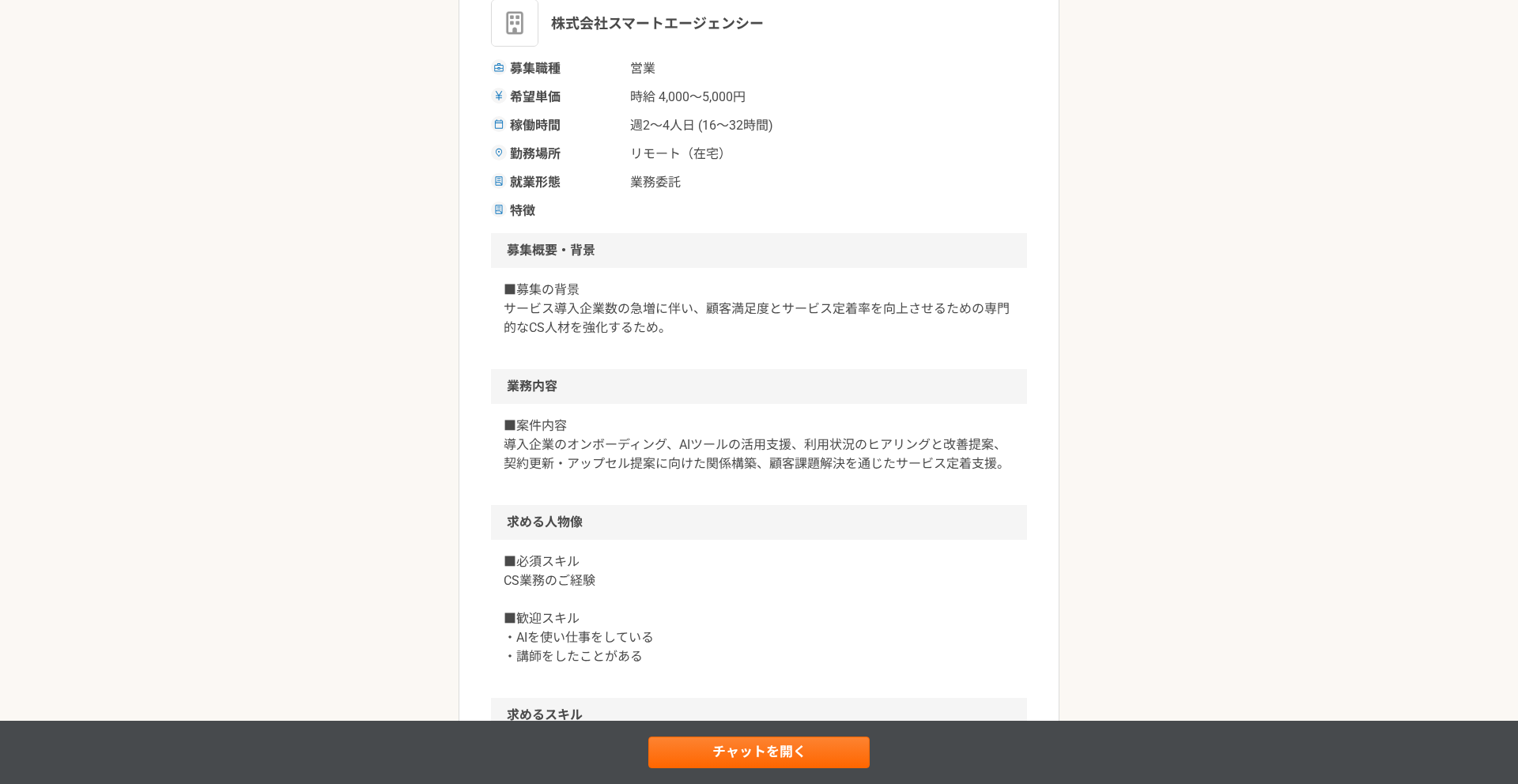
scroll to position [116, 0]
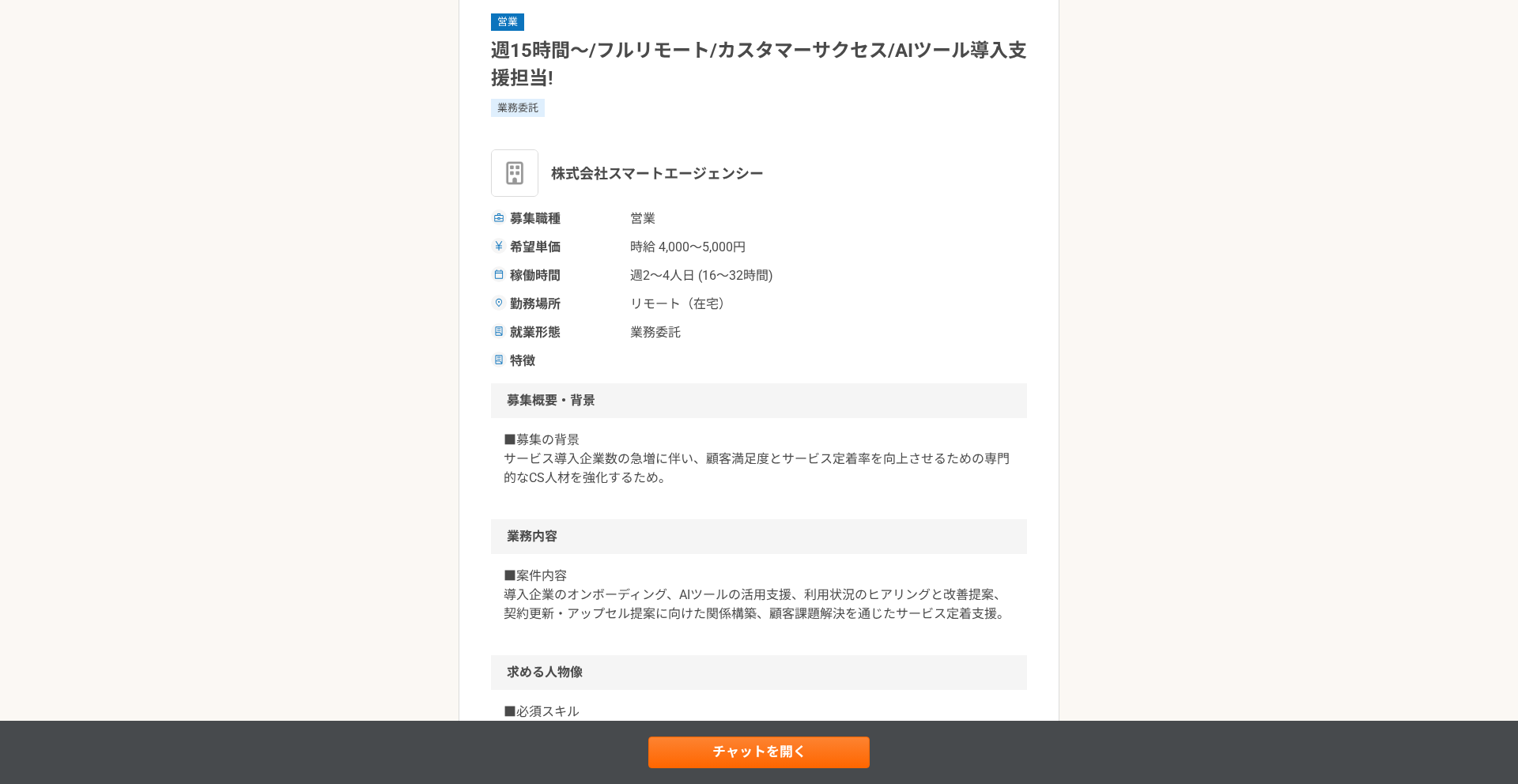
click at [740, 299] on span "リモート（在宅）" at bounding box center [709, 305] width 158 height 19
